Goal: Task Accomplishment & Management: Use online tool/utility

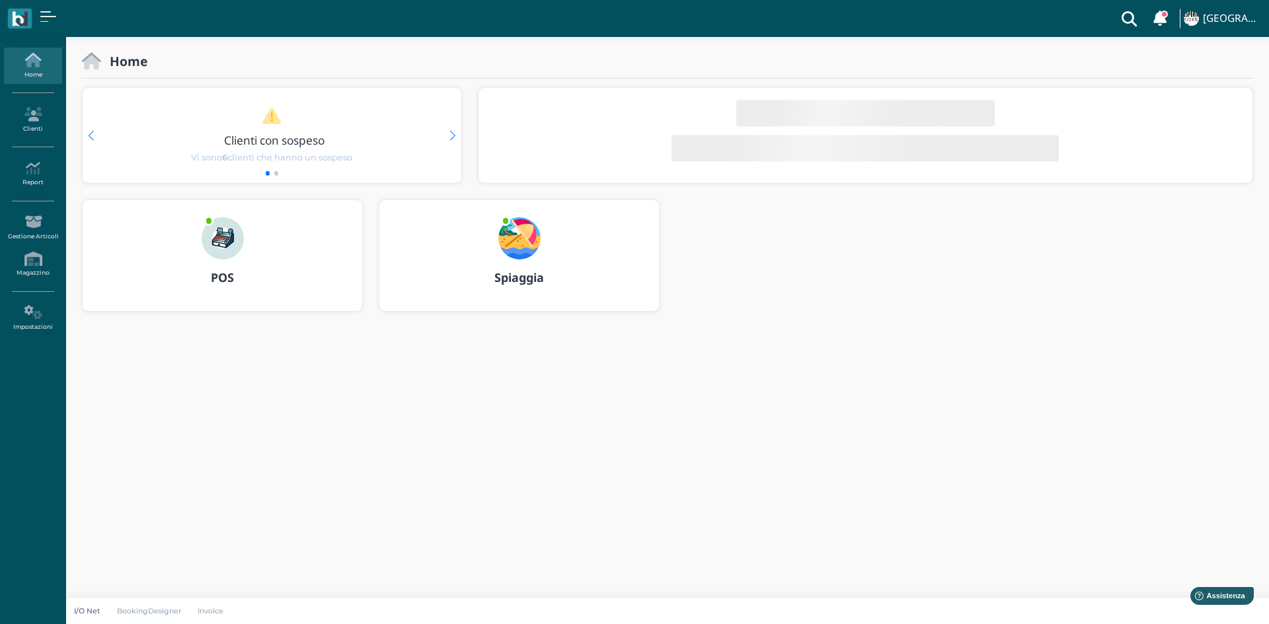
click at [219, 237] on img at bounding box center [223, 238] width 42 height 42
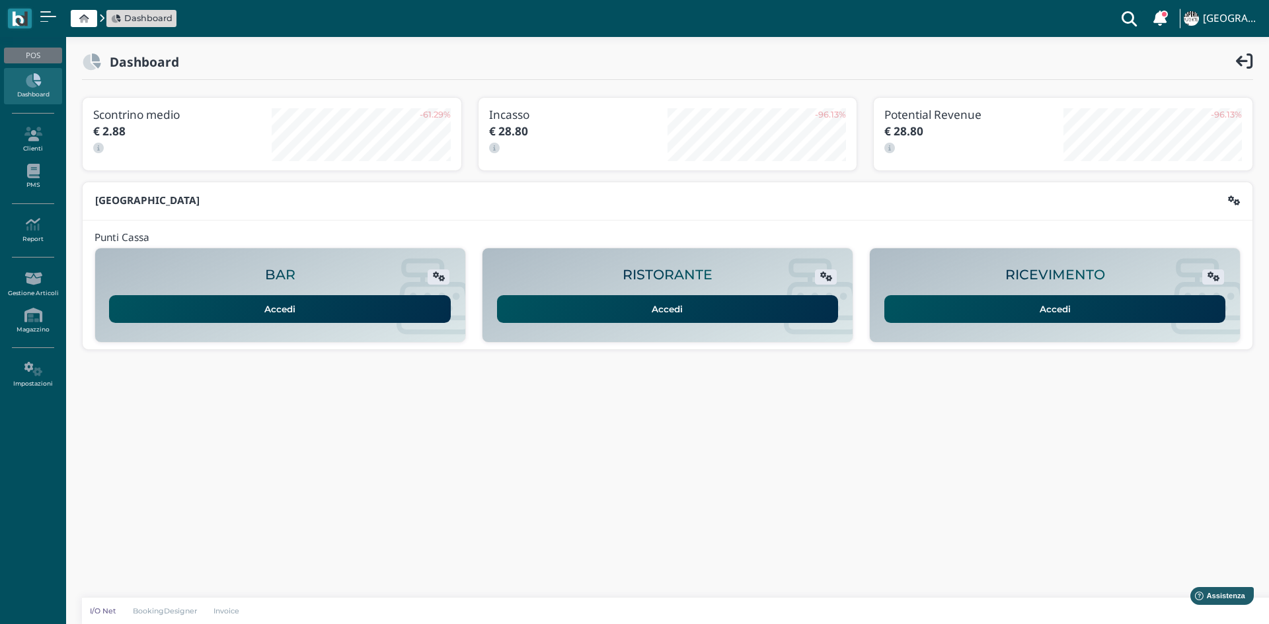
click at [1057, 311] on link "Accedi" at bounding box center [1055, 309] width 342 height 28
